Goal: Check status: Check status

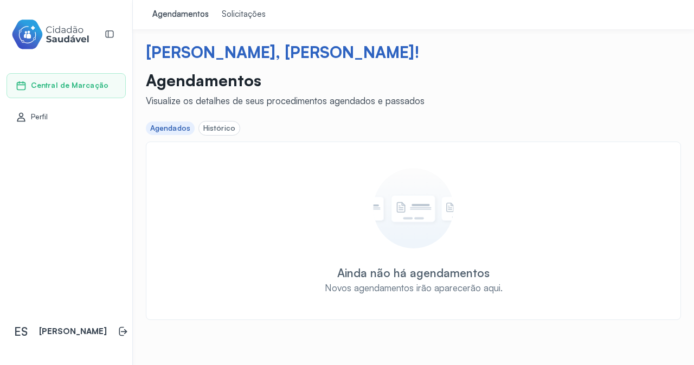
click at [224, 126] on div "Histórico" at bounding box center [219, 128] width 32 height 9
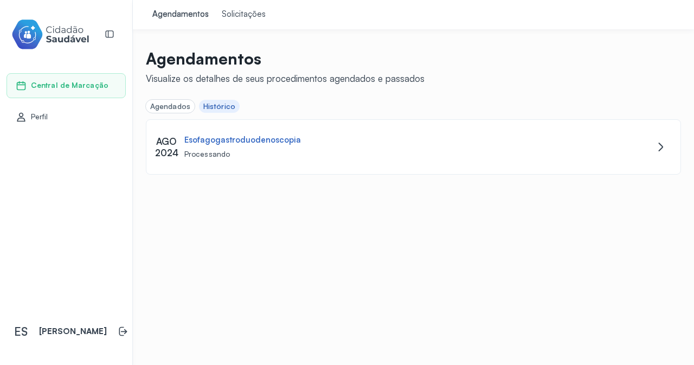
click at [184, 105] on div "Agendados" at bounding box center [170, 106] width 40 height 9
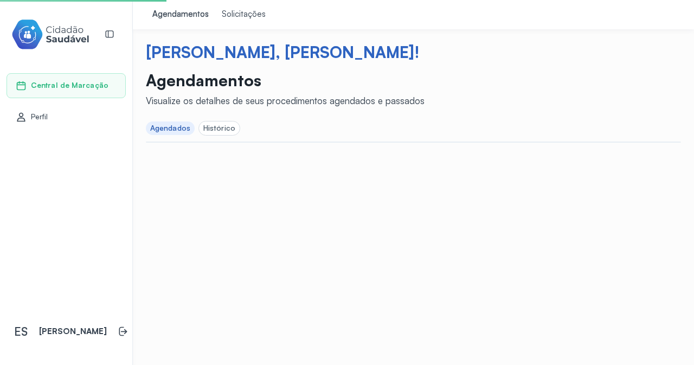
click at [235, 12] on div "Solicitações" at bounding box center [244, 14] width 44 height 11
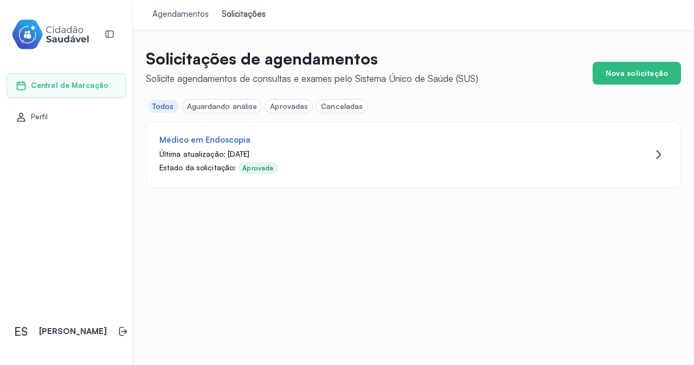
click at [277, 106] on div "Aprovadas" at bounding box center [289, 106] width 38 height 9
click at [247, 105] on div "Aguardando análise" at bounding box center [222, 106] width 71 height 9
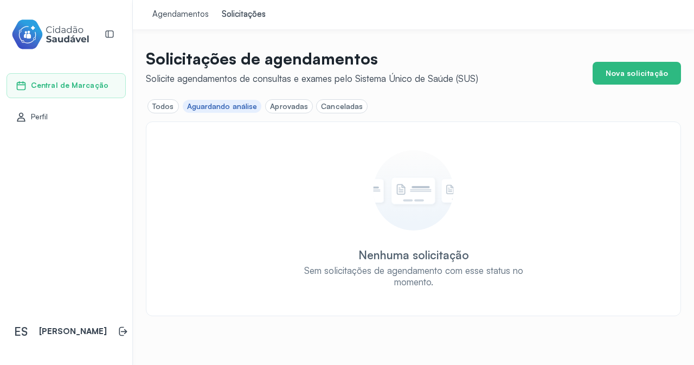
click at [341, 105] on div "Canceladas" at bounding box center [342, 106] width 42 height 9
click at [219, 103] on div "Aguardando análise" at bounding box center [222, 106] width 71 height 9
click at [276, 108] on div "Aprovadas" at bounding box center [289, 106] width 38 height 9
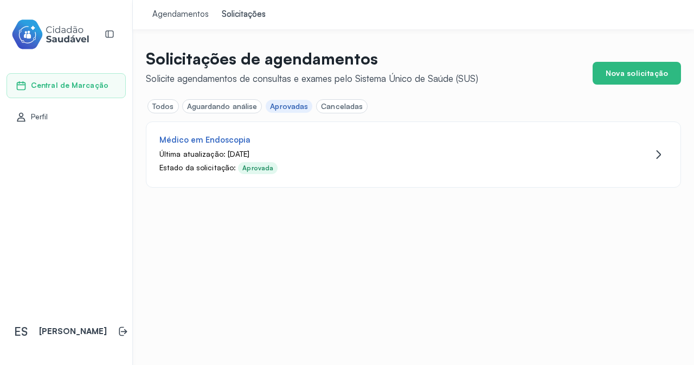
click at [166, 109] on div "Todos" at bounding box center [163, 106] width 22 height 9
click at [175, 8] on link "Agendamentos" at bounding box center [180, 14] width 69 height 29
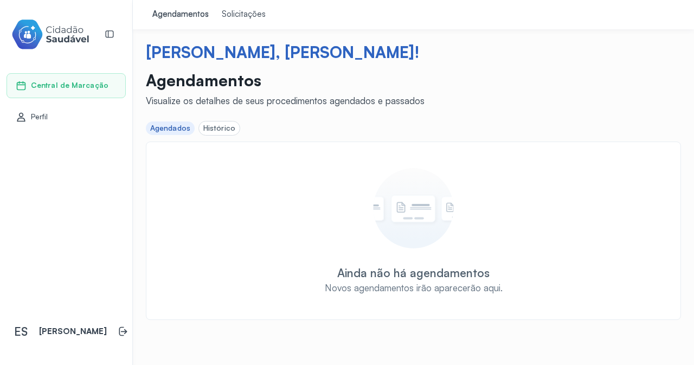
click at [217, 129] on div "Histórico" at bounding box center [219, 128] width 32 height 9
